Goal: Task Accomplishment & Management: Complete application form

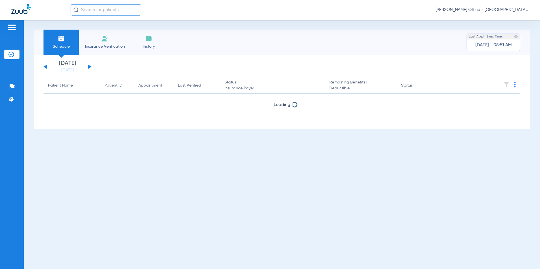
click at [109, 44] on span "Insurance Verification" at bounding box center [105, 47] width 44 height 6
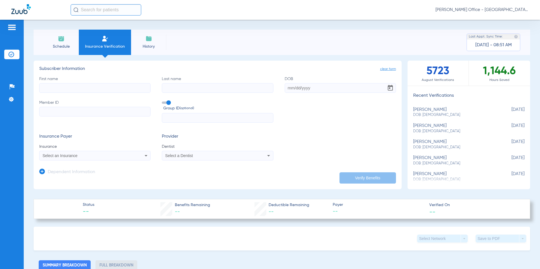
paste input "[PERSON_NAME]"
type input "Ilan"
paste input "[PERSON_NAME]"
drag, startPoint x: 171, startPoint y: 87, endPoint x: 155, endPoint y: 87, distance: 16.4
click at [155, 87] on div "First name [PERSON_NAME] Last name [PERSON_NAME] DOB Member ID Group ID (option…" at bounding box center [217, 99] width 357 height 47
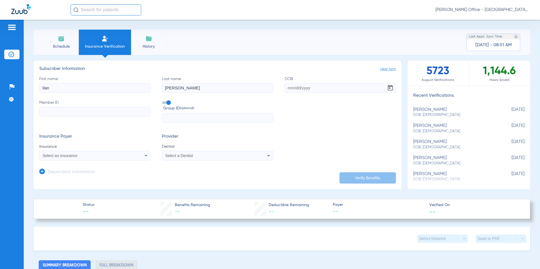
type input "[PERSON_NAME]"
paste input "[DATE]"
type input "[DATE]"
paste input "200599786"
type input "200599786"
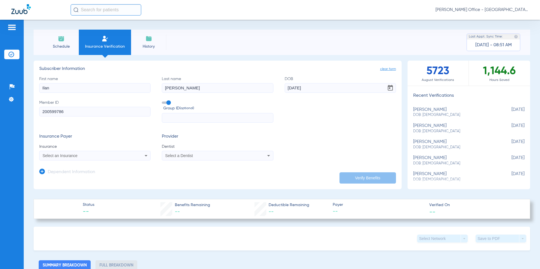
click at [175, 119] on input "text" at bounding box center [217, 118] width 111 height 10
click at [88, 157] on div "Select an Insurance" at bounding box center [85, 156] width 84 height 4
type input "GEI"
click at [89, 179] on mat-option "[PERSON_NAME] Health Plan - (Hub) - Ai" at bounding box center [87, 175] width 95 height 9
click at [182, 159] on div "Select a Dentist" at bounding box center [217, 155] width 111 height 7
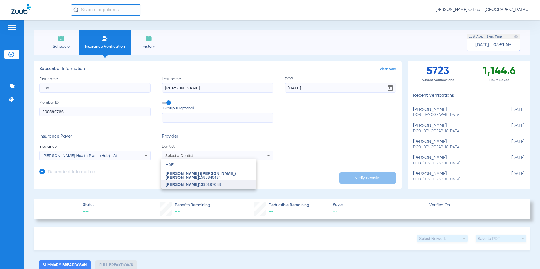
type input "HAE"
click at [195, 186] on span "[PERSON_NAME] 1396197083" at bounding box center [193, 185] width 55 height 4
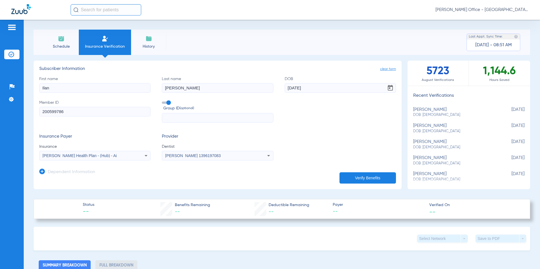
click at [387, 178] on button "Verify Benefits" at bounding box center [367, 177] width 56 height 11
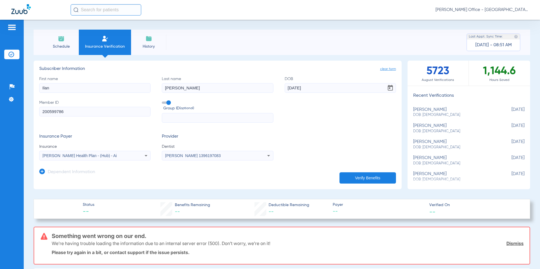
drag, startPoint x: 202, startPoint y: 89, endPoint x: 160, endPoint y: 89, distance: 42.3
click at [160, 89] on div "First name [PERSON_NAME] Last name [PERSON_NAME] DOB [DEMOGRAPHIC_DATA] Member …" at bounding box center [217, 99] width 357 height 47
click at [180, 88] on input "[PERSON_NAME]" at bounding box center [217, 88] width 111 height 10
click at [178, 87] on input "[PERSON_NAME]" at bounding box center [217, 88] width 111 height 10
click at [165, 87] on input "[PERSON_NAME]" at bounding box center [217, 88] width 111 height 10
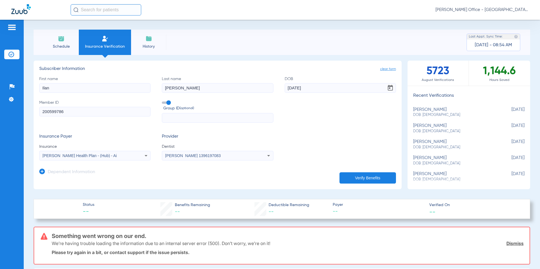
type input "[PERSON_NAME]"
click at [352, 173] on button "Verify Benefits" at bounding box center [367, 177] width 56 height 11
click at [44, 88] on input "Ilan" at bounding box center [94, 88] width 111 height 10
type input "[PERSON_NAME]"
click at [371, 172] on button "Verify Benefits" at bounding box center [367, 177] width 56 height 11
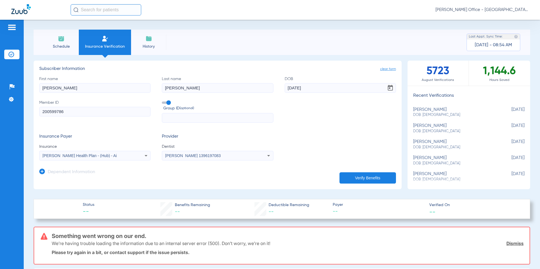
drag, startPoint x: 194, startPoint y: 88, endPoint x: 144, endPoint y: 88, distance: 49.7
click at [144, 88] on div "First name [PERSON_NAME] Last name [PERSON_NAME] DOB [DEMOGRAPHIC_DATA] Member …" at bounding box center [217, 99] width 357 height 47
paste input "Marmol"
click at [359, 176] on button "Verify Benefits" at bounding box center [367, 177] width 56 height 11
drag, startPoint x: 216, startPoint y: 85, endPoint x: 182, endPoint y: 87, distance: 33.9
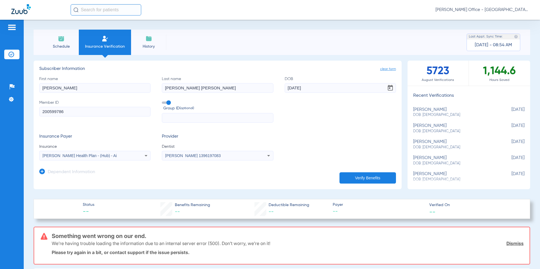
click at [181, 87] on input "[PERSON_NAME] [PERSON_NAME]" at bounding box center [217, 88] width 111 height 10
type input "Marmol"
click at [373, 178] on button "Verify Benefits" at bounding box center [367, 177] width 56 height 11
